Goal: Task Accomplishment & Management: Use online tool/utility

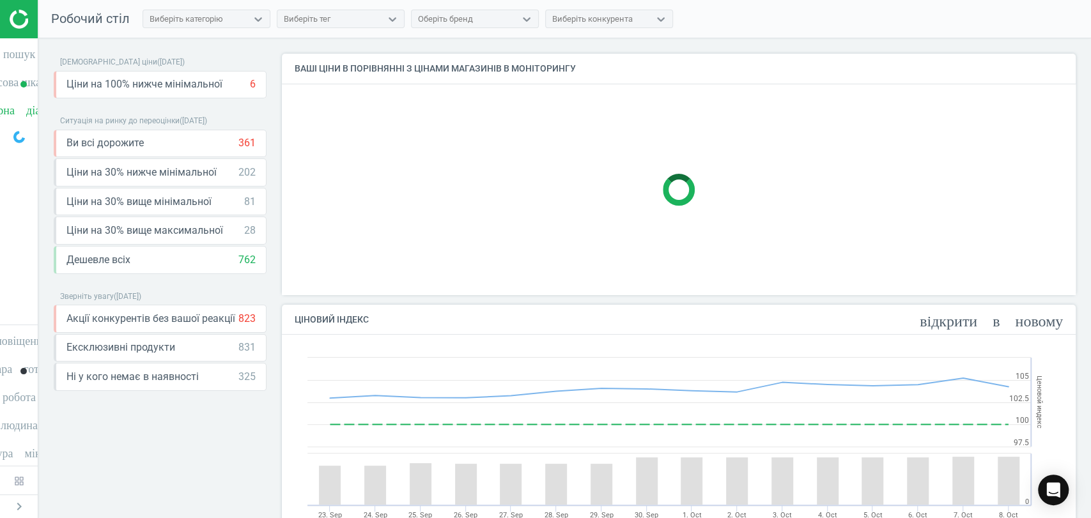
scroll to position [262, 805]
click at [8, 84] on icon "timeline" at bounding box center [19, 80] width 24 height 24
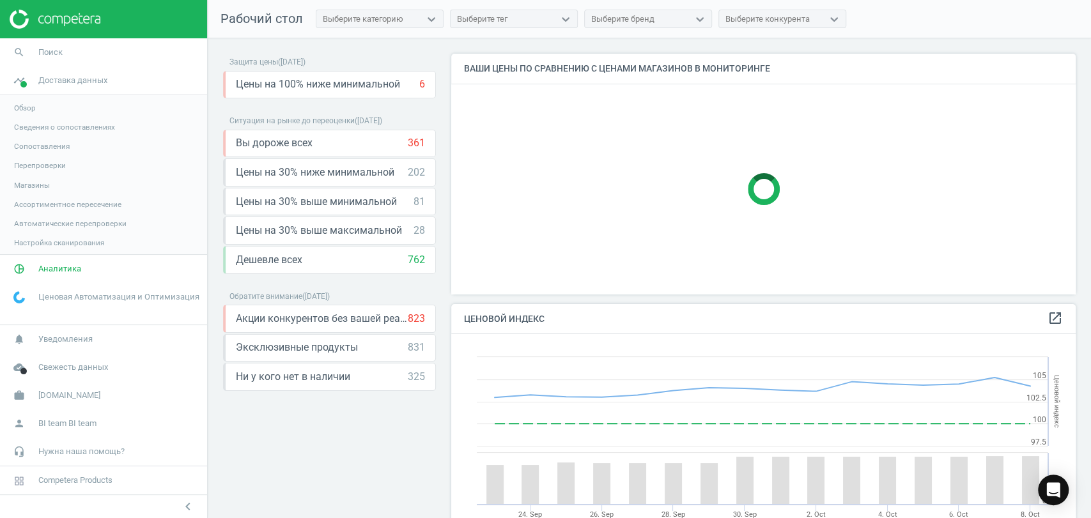
scroll to position [0, 0]
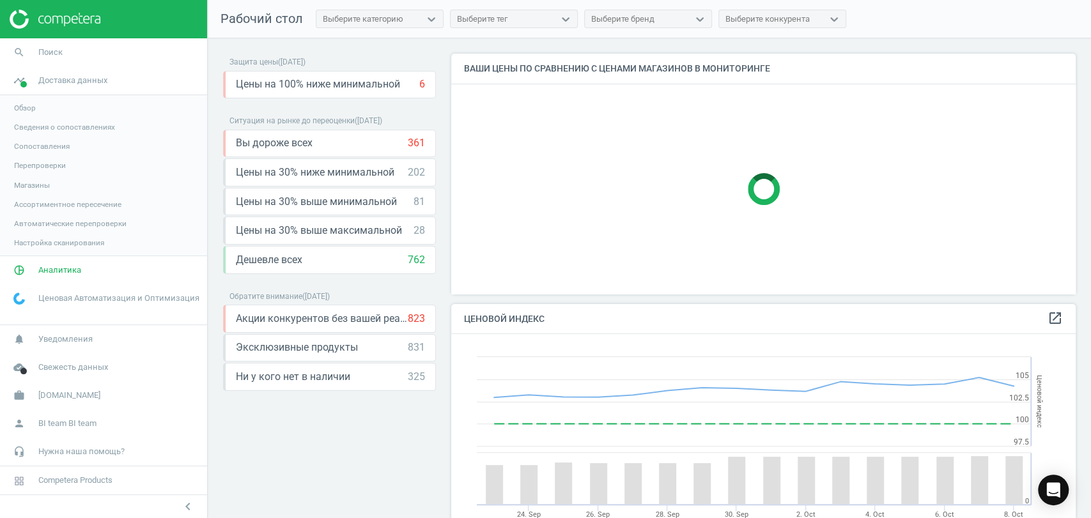
click at [36, 180] on span "Магазины" at bounding box center [32, 185] width 36 height 10
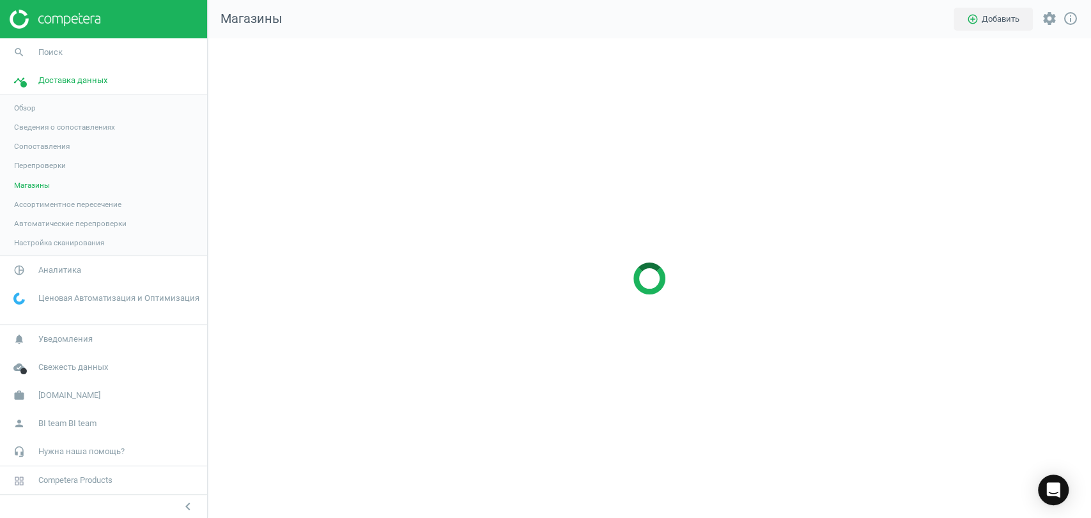
scroll to position [502, 905]
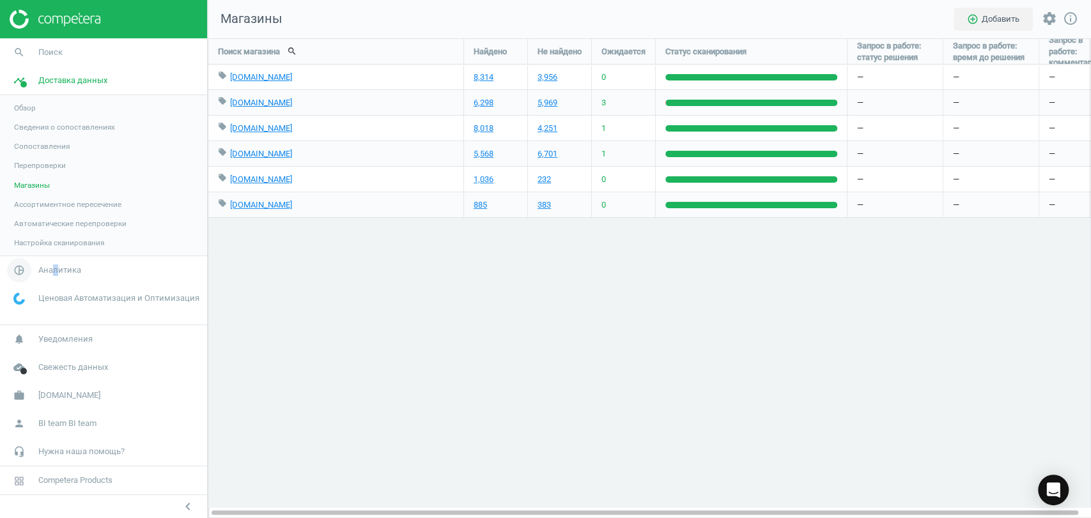
click at [55, 268] on span "Аналитика" at bounding box center [59, 271] width 43 height 12
click at [33, 155] on span "Товары" at bounding box center [27, 155] width 27 height 10
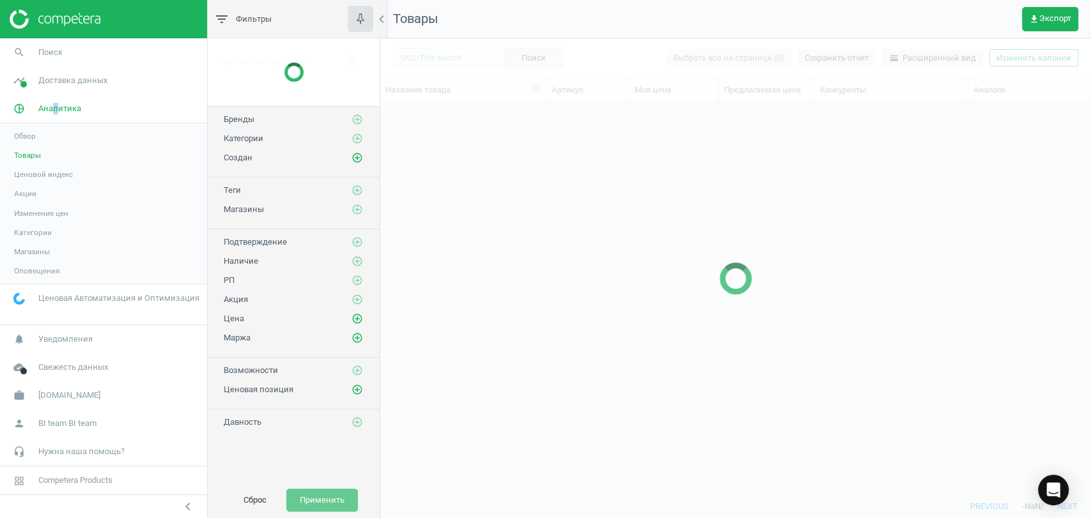
scroll to position [369, 699]
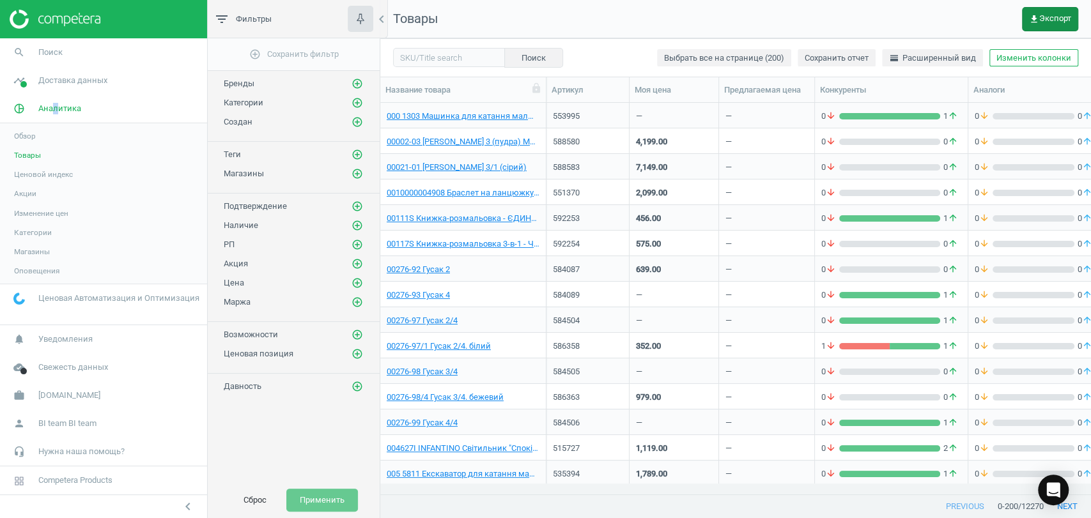
click at [1044, 20] on span "get_app Экспорт" at bounding box center [1050, 19] width 42 height 10
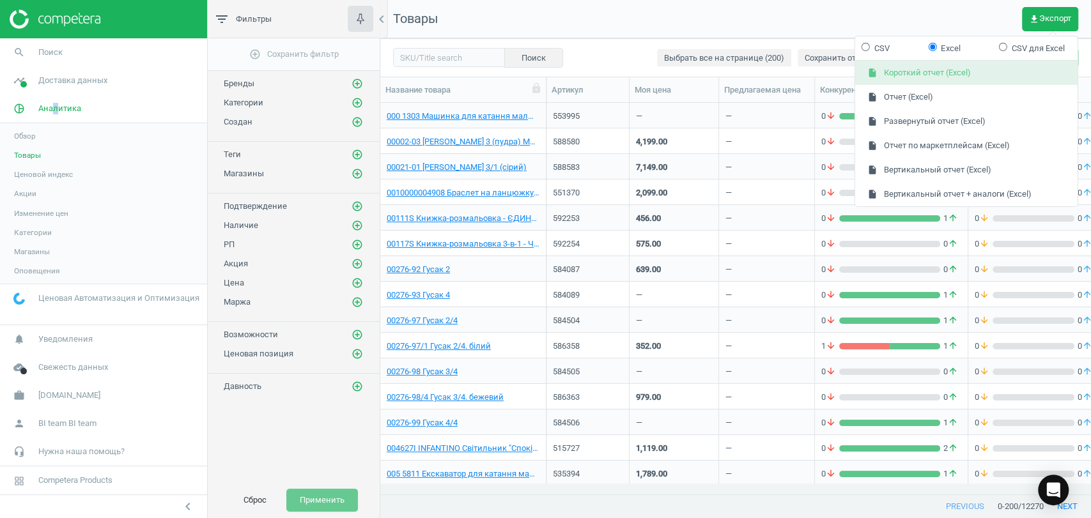
click at [959, 77] on button "insert_drive_file Короткий отчет (Excel)" at bounding box center [966, 73] width 222 height 24
